Goal: Information Seeking & Learning: Learn about a topic

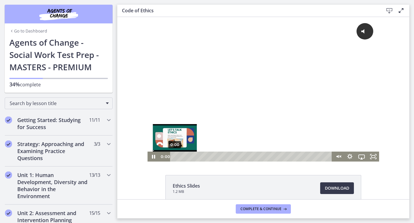
drag, startPoint x: 234, startPoint y: 157, endPoint x: 174, endPoint y: 158, distance: 59.8
click at [174, 158] on div "Playbar" at bounding box center [174, 156] width 3 height 3
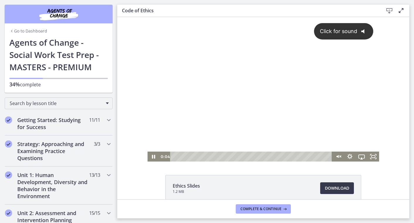
click at [365, 33] on icon "@keyframes VOLUME_SMALL_WAVE_FLASH { 0% { opacity: 0; } 33% { opacity: 1; } 66%…" at bounding box center [365, 32] width 16 height 16
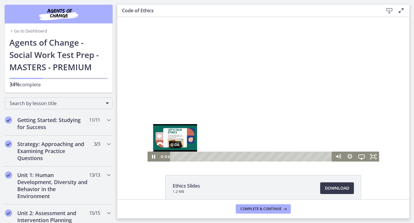
click at [175, 158] on div "Playbar" at bounding box center [174, 156] width 3 height 3
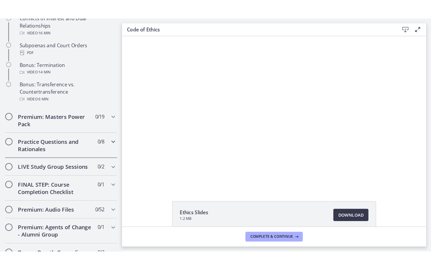
scroll to position [385, 0]
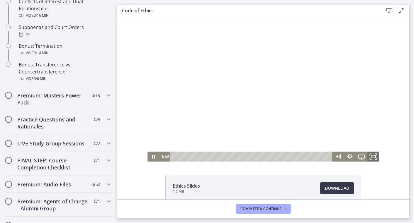
click at [374, 155] on rect "Fullscreen" at bounding box center [373, 156] width 4 height 3
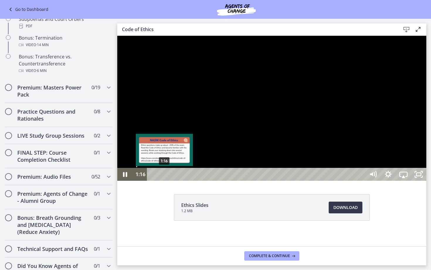
click at [165, 181] on div "1:16" at bounding box center [257, 174] width 209 height 13
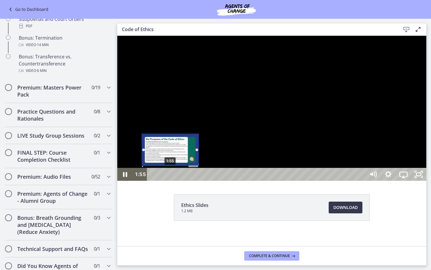
click at [170, 181] on div "1:55" at bounding box center [257, 174] width 209 height 13
click at [177, 181] on div "2:36" at bounding box center [257, 174] width 209 height 13
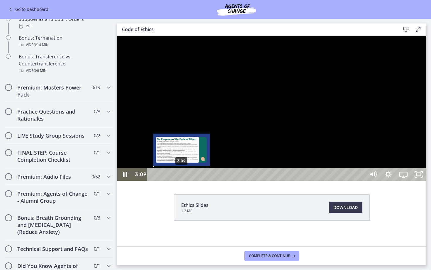
click at [182, 181] on div "3:09" at bounding box center [257, 174] width 209 height 13
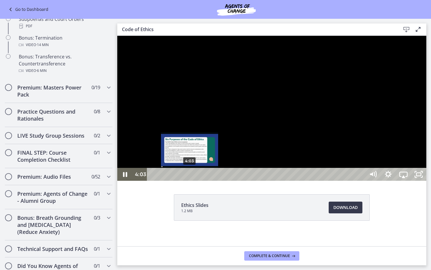
click at [190, 181] on div "4:03" at bounding box center [257, 174] width 209 height 13
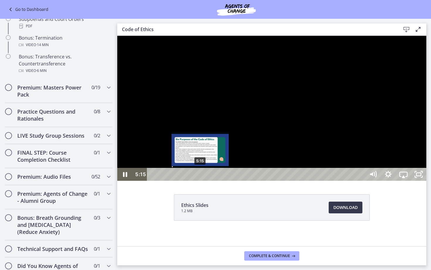
click at [201, 181] on div "5:15" at bounding box center [257, 174] width 209 height 13
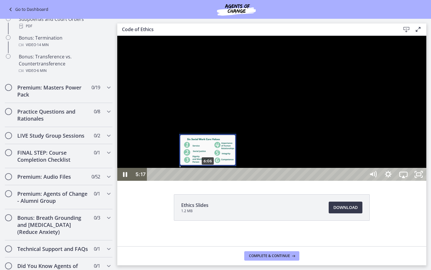
click at [208, 181] on div "6:06" at bounding box center [257, 174] width 209 height 13
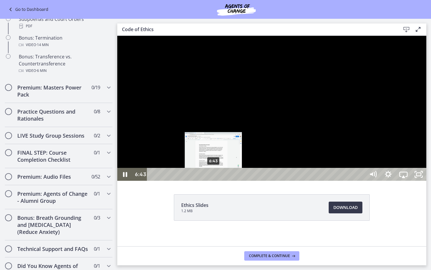
click at [214, 181] on div "6:43" at bounding box center [257, 174] width 209 height 13
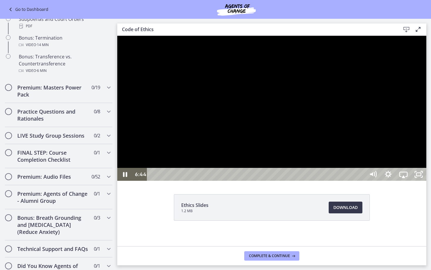
click at [331, 128] on div at bounding box center [271, 108] width 309 height 145
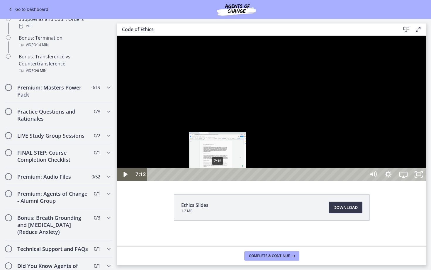
click at [218, 181] on div "7:12" at bounding box center [257, 174] width 209 height 13
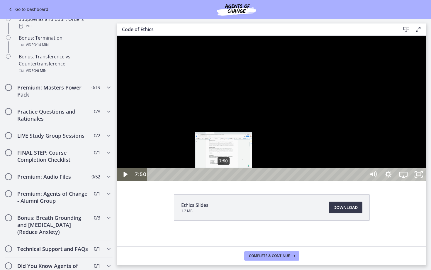
click at [224, 181] on div "7:50" at bounding box center [257, 174] width 209 height 13
click at [228, 181] on div "8:14" at bounding box center [257, 174] width 209 height 13
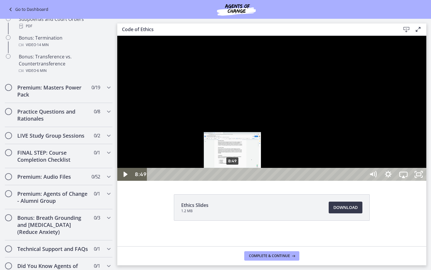
click at [233, 181] on div "8:49" at bounding box center [257, 174] width 209 height 13
click at [239, 181] on div "9:31" at bounding box center [257, 174] width 209 height 13
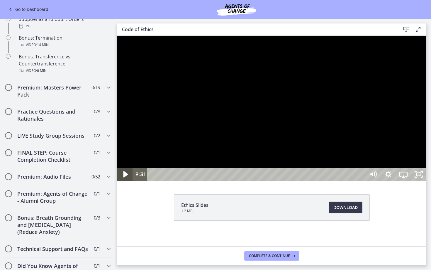
click at [126, 177] on icon "Play Video" at bounding box center [125, 174] width 5 height 6
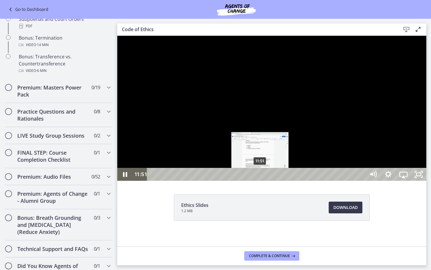
click at [260, 181] on div "11:51" at bounding box center [257, 174] width 209 height 13
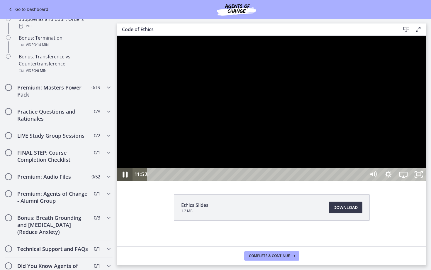
click at [124, 177] on icon "Pause" at bounding box center [125, 175] width 5 height 6
click at [126, 182] on icon "Play Video" at bounding box center [125, 175] width 18 height 16
click at [125, 182] on icon "Pause" at bounding box center [125, 175] width 18 height 16
